Goal: Information Seeking & Learning: Learn about a topic

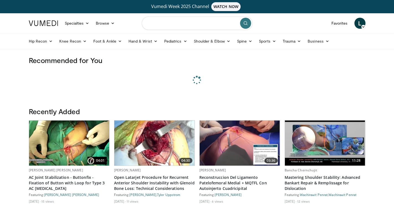
click at [178, 27] on input "Search topics, interventions" at bounding box center [197, 23] width 111 height 13
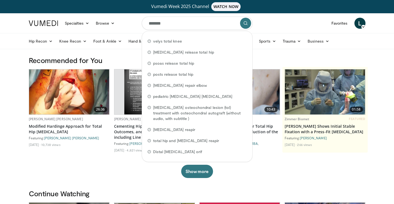
type input "********"
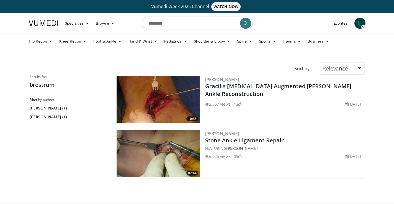
click at [171, 24] on input "********" at bounding box center [197, 23] width 111 height 13
type input "**********"
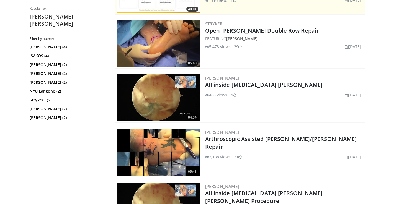
scroll to position [83, 0]
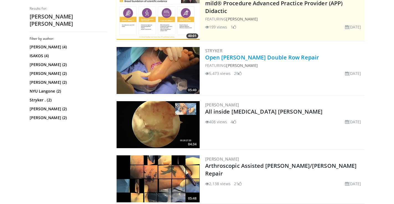
click at [258, 57] on link "Open [PERSON_NAME] Double Row Repair" at bounding box center [262, 57] width 114 height 7
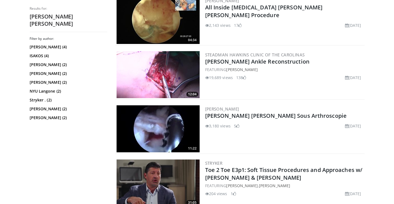
scroll to position [295, 0]
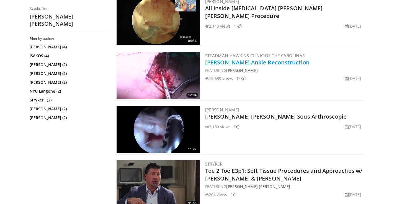
click at [257, 65] on link "[PERSON_NAME] Ankle Reconstruction" at bounding box center [257, 62] width 104 height 7
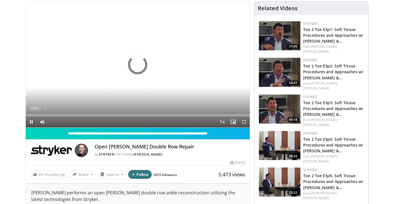
scroll to position [61, 0]
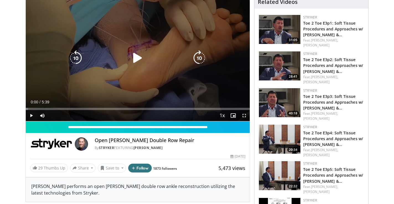
click at [136, 60] on icon "Video Player" at bounding box center [138, 58] width 16 height 16
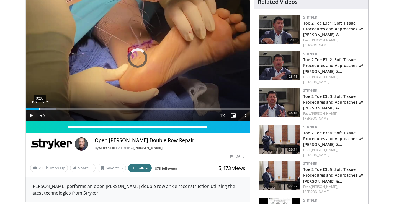
click at [39, 108] on div "0:20" at bounding box center [39, 109] width 1 height 2
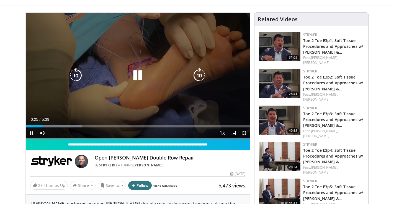
scroll to position [42, 0]
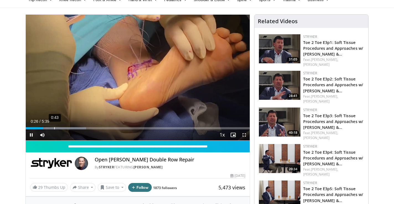
click at [54, 129] on div "0:43" at bounding box center [54, 128] width 1 height 2
click at [62, 128] on div "0:55" at bounding box center [62, 128] width 1 height 2
click at [70, 128] on div "1:07" at bounding box center [70, 128] width 1 height 2
click at [244, 133] on span "Video Player" at bounding box center [244, 135] width 11 height 11
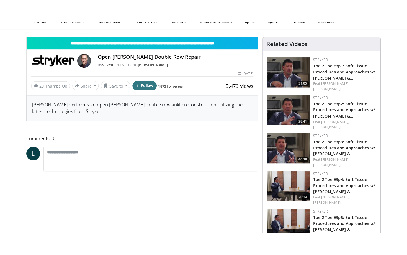
scroll to position [0, 0]
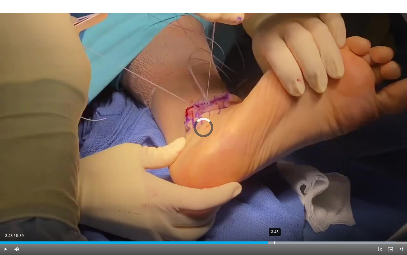
click at [274, 204] on div "Progress Bar" at bounding box center [304, 242] width 185 height 2
click at [278, 204] on div "3:51" at bounding box center [278, 242] width 1 height 2
click at [281, 204] on div "3:54" at bounding box center [281, 242] width 1 height 2
click at [286, 204] on div "3:58" at bounding box center [286, 242] width 1 height 2
click at [290, 204] on div "4:01" at bounding box center [290, 242] width 1 height 2
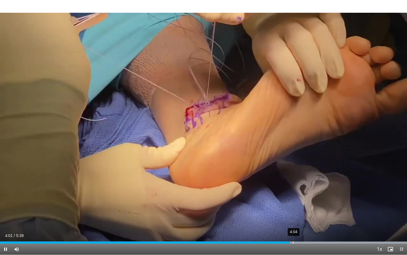
click at [293, 204] on div "4:04" at bounding box center [293, 242] width 1 height 2
click at [297, 204] on div "4:07" at bounding box center [296, 242] width 1 height 2
click at [303, 204] on div "4:12" at bounding box center [303, 242] width 1 height 2
click at [308, 204] on div "4:16" at bounding box center [308, 242] width 1 height 2
click at [313, 204] on div "4:20" at bounding box center [313, 242] width 1 height 2
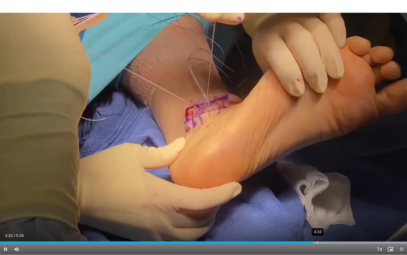
click at [317, 204] on div "4:24" at bounding box center [317, 242] width 1 height 2
click at [321, 204] on div "4:27" at bounding box center [321, 242] width 1 height 2
click at [326, 204] on div "4:31" at bounding box center [326, 242] width 1 height 2
click at [334, 204] on div "4:37" at bounding box center [334, 242] width 1 height 2
click at [340, 204] on div "4:43" at bounding box center [340, 242] width 1 height 2
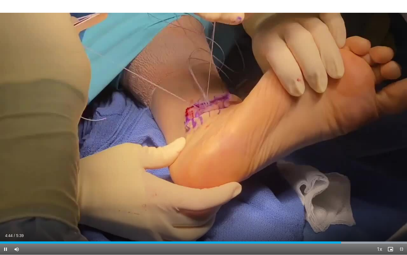
click at [6, 204] on span "Video Player" at bounding box center [5, 249] width 11 height 11
click at [394, 204] on span "Video Player" at bounding box center [401, 249] width 11 height 11
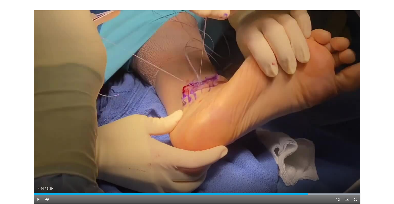
scroll to position [42, 0]
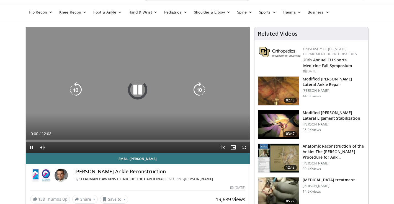
scroll to position [30, 0]
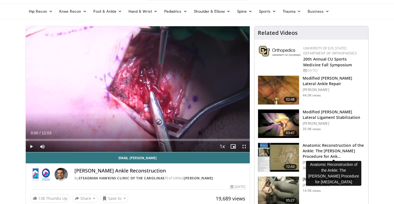
click at [320, 149] on h3 "Anatomic Reconstruction of the Ankle: The [PERSON_NAME] Procedure for Ank…" at bounding box center [334, 151] width 62 height 17
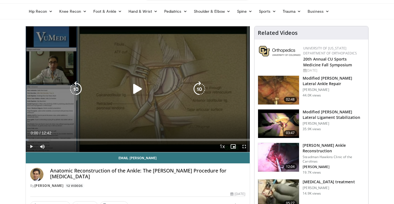
scroll to position [31, 0]
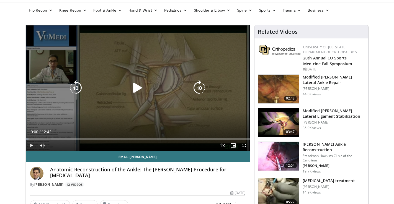
click at [138, 87] on icon "Video Player" at bounding box center [138, 88] width 16 height 16
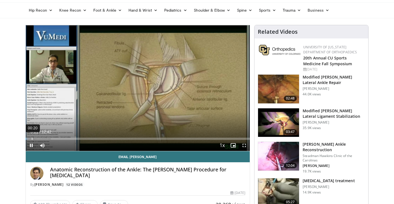
click at [32, 138] on div "00:20" at bounding box center [32, 139] width 1 height 2
click at [36, 139] on div "Loaded : 6.84% 00:37 00:26" at bounding box center [138, 139] width 224 height 2
click at [41, 139] on div "00:51" at bounding box center [41, 139] width 1 height 2
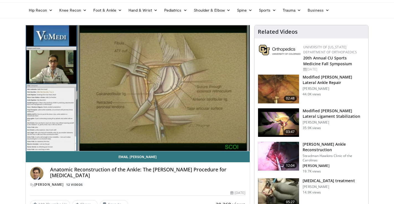
click at [49, 139] on video-js "**********" at bounding box center [138, 88] width 224 height 126
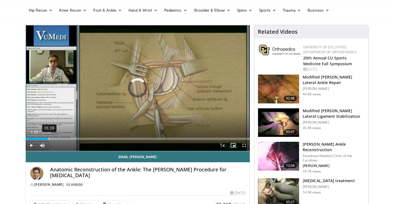
click at [48, 139] on div "Loaded : 17.30% 01:19 01:14" at bounding box center [138, 139] width 224 height 2
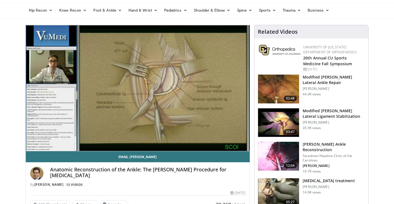
click at [51, 139] on div "10 seconds Tap to unmute" at bounding box center [138, 88] width 224 height 126
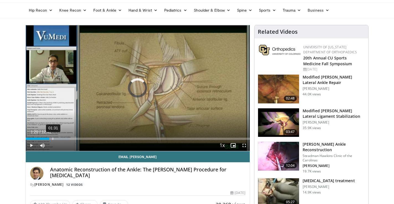
click at [53, 139] on div "01:31" at bounding box center [53, 139] width 1 height 2
click at [33, 145] on span "Video Player" at bounding box center [31, 145] width 11 height 11
click at [56, 139] on div "01:43" at bounding box center [56, 139] width 1 height 2
click at [60, 138] on div "01:53" at bounding box center [59, 139] width 1 height 2
click at [65, 140] on div "02:14" at bounding box center [65, 139] width 1 height 2
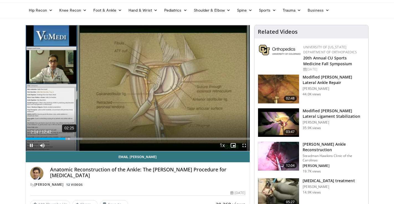
click at [69, 139] on div "02:25" at bounding box center [69, 139] width 1 height 2
click at [73, 139] on div "02:41" at bounding box center [73, 139] width 1 height 2
click at [80, 139] on div "03:03" at bounding box center [80, 139] width 1 height 2
click at [84, 139] on div "03:16" at bounding box center [84, 139] width 1 height 2
click at [88, 139] on div "03:31" at bounding box center [88, 139] width 1 height 2
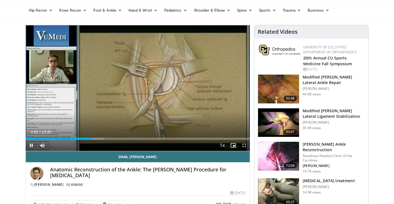
click at [247, 145] on span "Video Player" at bounding box center [244, 145] width 11 height 11
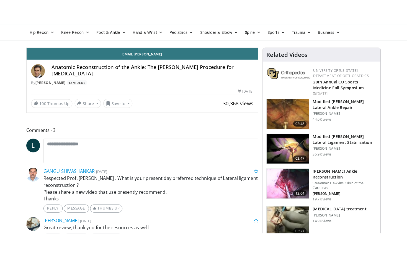
scroll to position [0, 0]
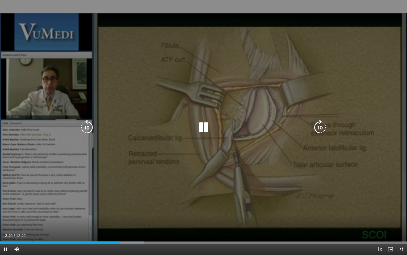
click at [198, 100] on div "10 seconds Tap to unmute" at bounding box center [203, 127] width 407 height 255
click at [203, 120] on icon "Video Player" at bounding box center [204, 128] width 16 height 16
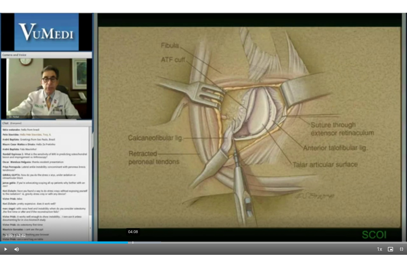
click at [133, 204] on div "04:08" at bounding box center [133, 242] width 1 height 2
click at [138, 204] on div "04:18" at bounding box center [138, 242] width 1 height 2
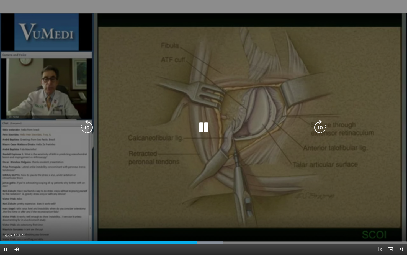
click at [205, 127] on icon "Video Player" at bounding box center [204, 128] width 16 height 16
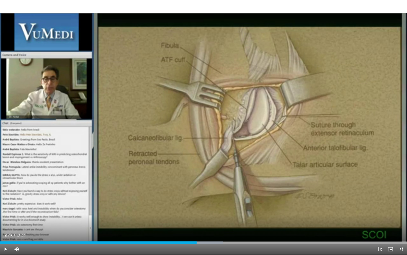
click at [5, 204] on span "Video Player" at bounding box center [5, 249] width 11 height 11
click at [240, 204] on div "Loaded : 65.95% 07:29 07:22" at bounding box center [203, 240] width 407 height 5
click at [248, 204] on div "Progress Bar" at bounding box center [252, 242] width 51 height 2
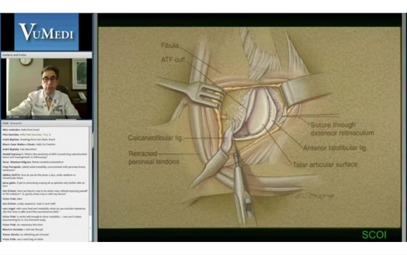
click at [250, 204] on div "10 seconds Tap to unmute" at bounding box center [203, 127] width 407 height 255
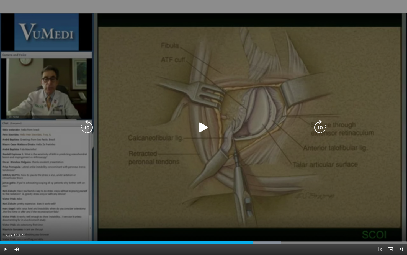
click at [202, 131] on icon "Video Player" at bounding box center [204, 128] width 16 height 16
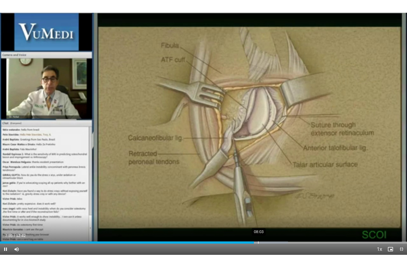
click at [258, 204] on div "08:03" at bounding box center [258, 242] width 1 height 2
click at [264, 204] on div "08:13" at bounding box center [263, 242] width 1 height 2
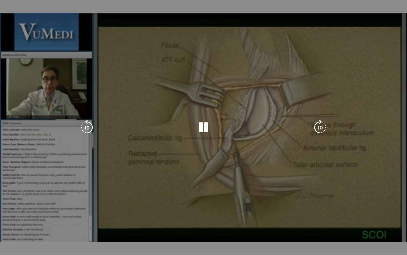
click at [267, 204] on div "Progress Bar" at bounding box center [267, 253] width 50 height 2
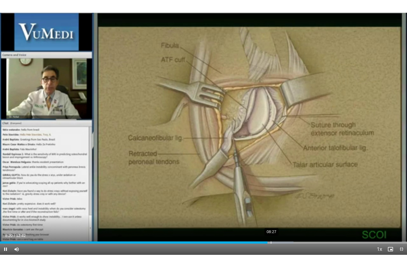
click at [271, 204] on div "08:27" at bounding box center [271, 242] width 1 height 2
click at [279, 204] on div "08:43" at bounding box center [279, 242] width 1 height 2
click at [283, 204] on div "08:49" at bounding box center [283, 242] width 1 height 2
click at [287, 204] on div "08:57" at bounding box center [287, 242] width 1 height 2
click at [293, 204] on div "09:07" at bounding box center [293, 242] width 1 height 2
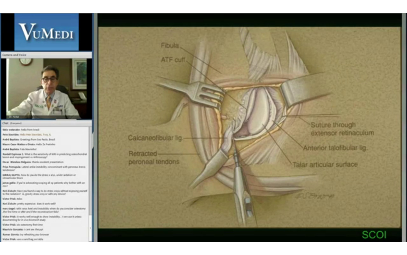
click at [299, 204] on div "10 seconds Tap to unmute" at bounding box center [203, 127] width 407 height 255
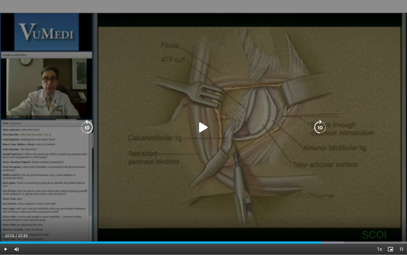
click at [200, 131] on icon "Video Player" at bounding box center [204, 128] width 16 height 16
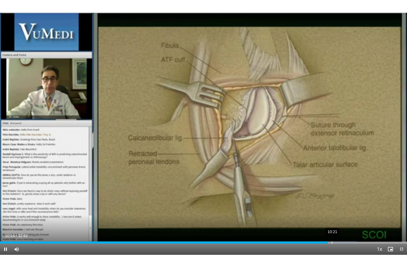
click at [332, 204] on div "10:21" at bounding box center [332, 242] width 1 height 2
click at [337, 204] on div "10:31" at bounding box center [337, 242] width 1 height 2
click at [344, 204] on div "Loaded : 88.45% 10:42 10:34" at bounding box center [203, 240] width 407 height 5
click at [353, 204] on div "Loaded : 89.92% 10:59 10:45" at bounding box center [203, 242] width 407 height 2
click at [357, 204] on div "11:09" at bounding box center [357, 242] width 1 height 2
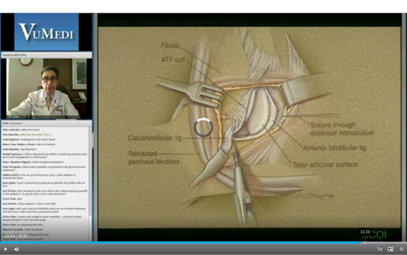
click at [365, 204] on div "11:23" at bounding box center [365, 242] width 1 height 2
click at [371, 204] on div "11:34" at bounding box center [371, 242] width 1 height 2
click at [376, 204] on div "11:43" at bounding box center [375, 242] width 1 height 2
click at [394, 204] on span "Video Player" at bounding box center [401, 249] width 11 height 11
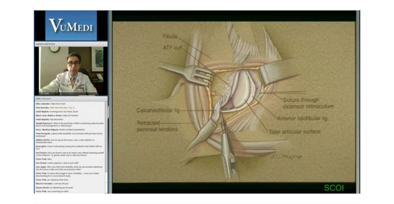
scroll to position [31, 0]
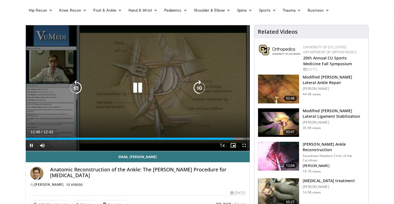
click at [135, 87] on icon "Video Player" at bounding box center [138, 88] width 16 height 16
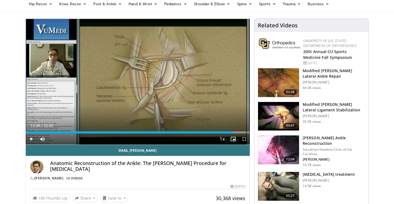
scroll to position [38, 0]
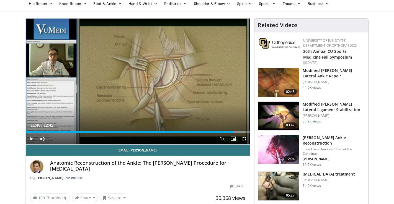
click at [291, 110] on img at bounding box center [278, 116] width 41 height 29
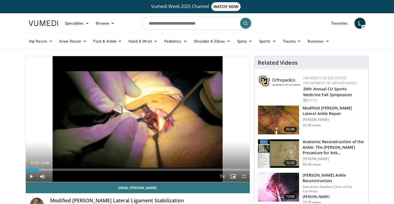
click at [39, 170] on div "Loaded : 1.75% 0:13 0:13" at bounding box center [138, 170] width 224 height 2
click at [52, 168] on div "Loaded : 8.80% 0:26 0:13" at bounding box center [138, 168] width 224 height 5
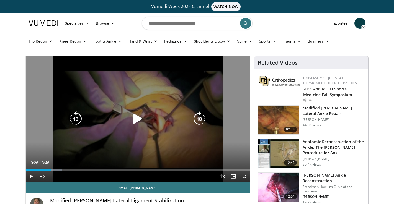
click at [135, 118] on icon "Video Player" at bounding box center [138, 119] width 16 height 16
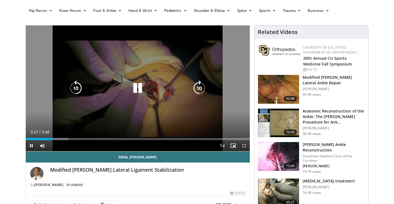
scroll to position [40, 0]
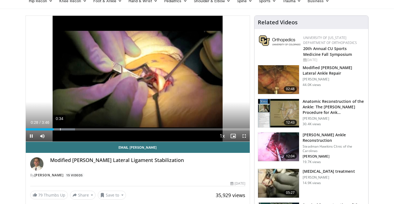
click at [60, 130] on div "0:34" at bounding box center [60, 130] width 1 height 2
click at [67, 130] on div "0:41" at bounding box center [67, 130] width 1 height 2
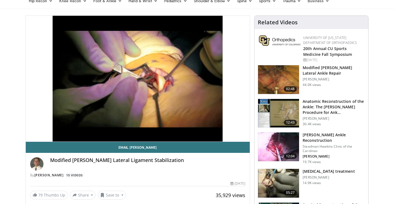
click at [286, 147] on img at bounding box center [278, 147] width 41 height 29
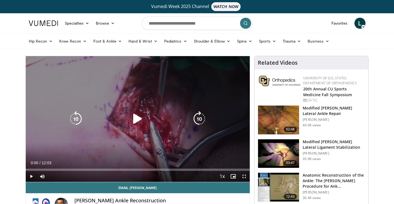
click at [139, 121] on icon "Video Player" at bounding box center [138, 119] width 16 height 16
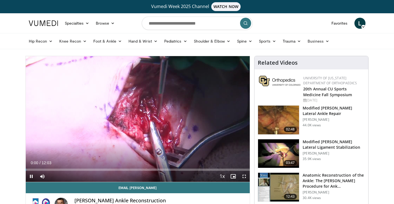
click at [247, 179] on span "Video Player" at bounding box center [244, 176] width 11 height 11
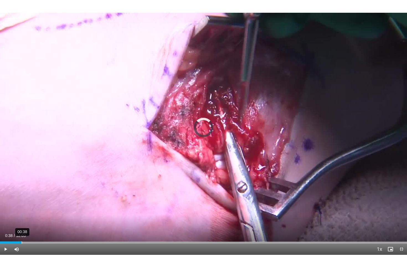
click at [22, 204] on div "00:38" at bounding box center [22, 242] width 1 height 2
click at [33, 204] on div "00:59" at bounding box center [33, 242] width 1 height 2
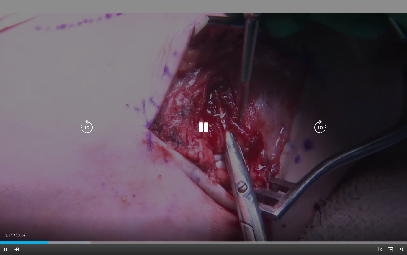
click at [202, 132] on icon "Video Player" at bounding box center [204, 128] width 16 height 16
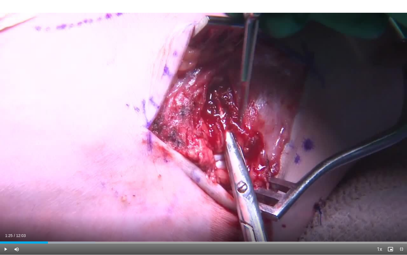
click at [5, 204] on span "Video Player" at bounding box center [5, 249] width 11 height 11
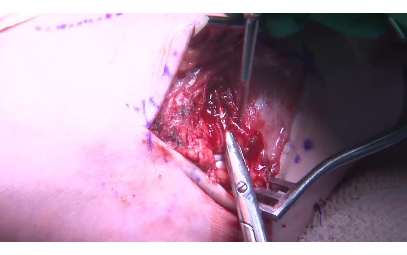
click at [62, 204] on div "10 seconds Tap to unmute" at bounding box center [203, 127] width 407 height 255
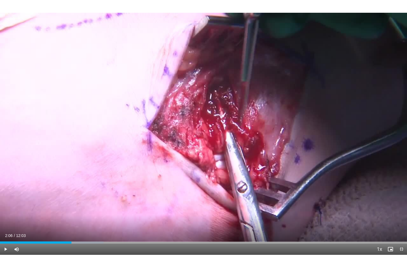
click at [7, 204] on span "Video Player" at bounding box center [5, 249] width 11 height 11
click at [5, 204] on span "Video Player" at bounding box center [5, 249] width 11 height 11
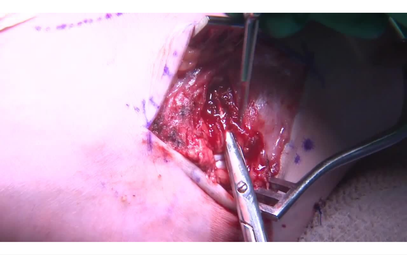
click at [6, 204] on video-js "**********" at bounding box center [203, 127] width 407 height 255
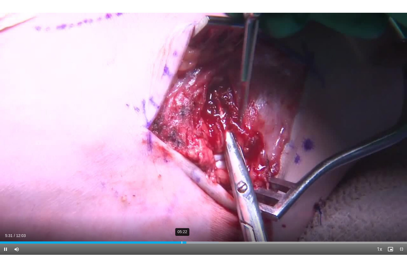
click at [181, 204] on div "05:31" at bounding box center [93, 242] width 186 height 2
click at [178, 204] on div "10 seconds Tap to unmute" at bounding box center [203, 127] width 407 height 255
click at [5, 204] on span "Video Player" at bounding box center [5, 249] width 11 height 11
click at [175, 204] on div "05:10" at bounding box center [175, 242] width 1 height 2
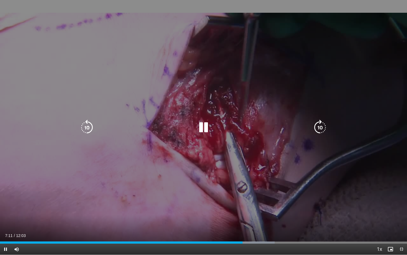
click at [203, 131] on icon "Video Player" at bounding box center [204, 128] width 16 height 16
click at [80, 126] on icon "Video Player" at bounding box center [87, 128] width 16 height 16
click at [205, 126] on icon "Video Player" at bounding box center [204, 128] width 16 height 16
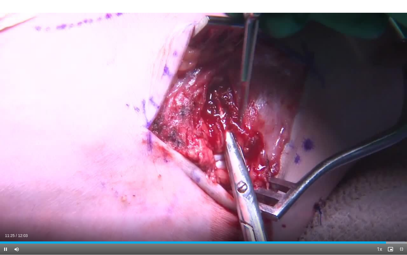
click at [6, 204] on span "Video Player" at bounding box center [5, 249] width 11 height 11
click at [394, 204] on span "Video Player" at bounding box center [401, 249] width 11 height 11
